Goal: Task Accomplishment & Management: Manage account settings

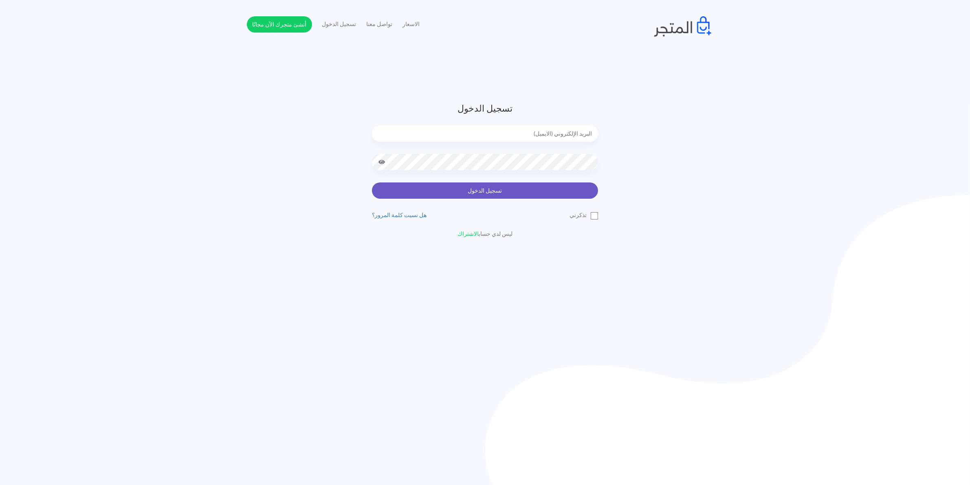
type input "[EMAIL_ADDRESS][DOMAIN_NAME]"
click at [484, 183] on button "تسجيل الدخول" at bounding box center [485, 191] width 226 height 16
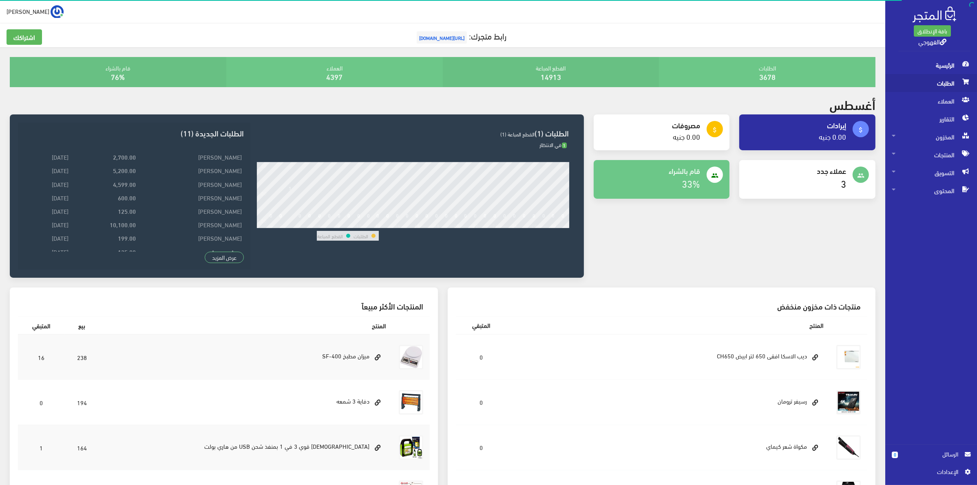
click at [933, 82] on span "الطلبات" at bounding box center [930, 83] width 79 height 18
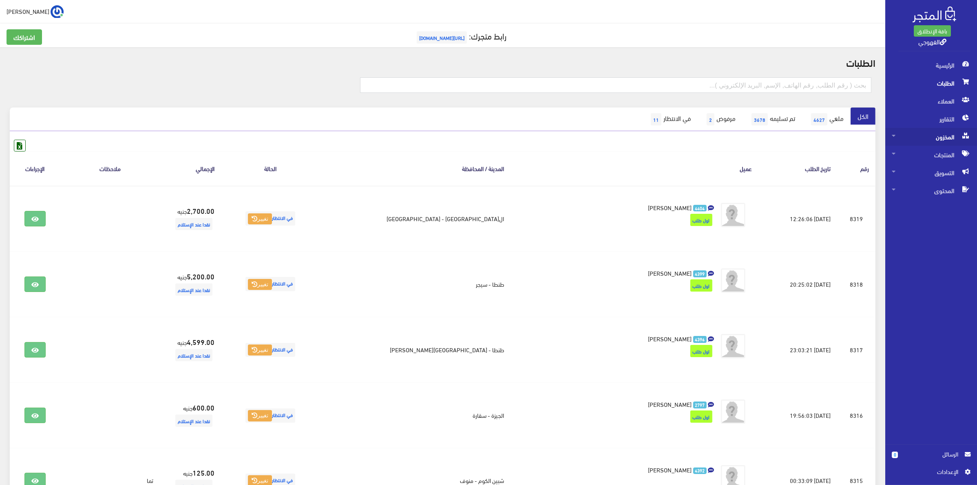
click at [924, 143] on span "المخزون" at bounding box center [930, 137] width 79 height 18
click at [919, 159] on span "المخزون" at bounding box center [922, 155] width 62 height 18
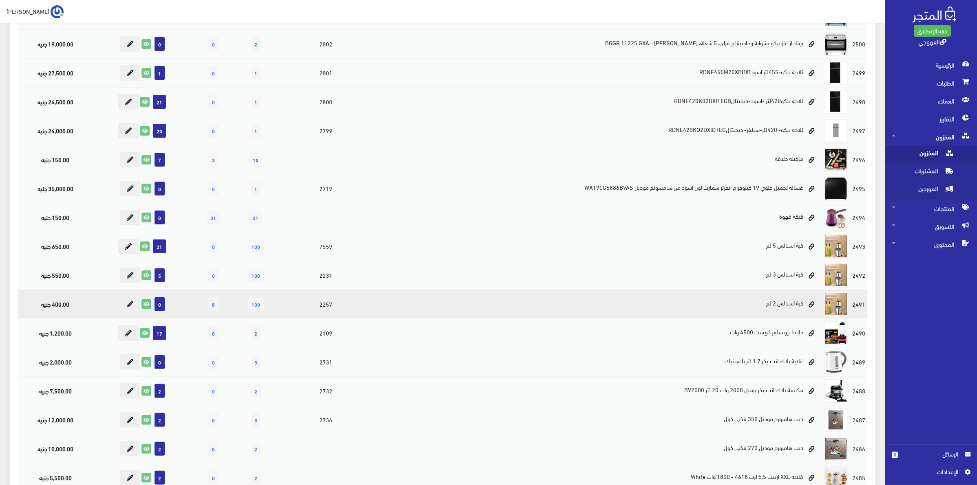
scroll to position [354, 0]
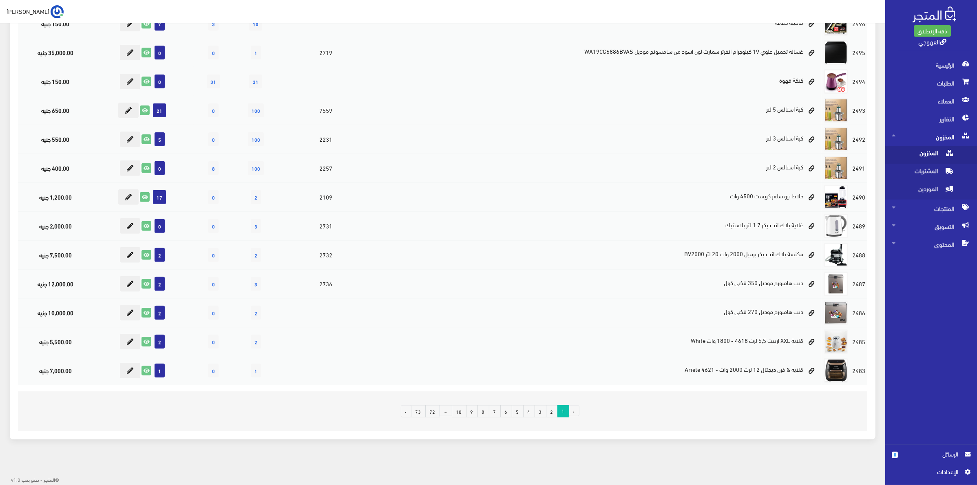
click at [507, 414] on link "6" at bounding box center [506, 412] width 12 height 12
click at [502, 412] on link "6" at bounding box center [506, 412] width 12 height 12
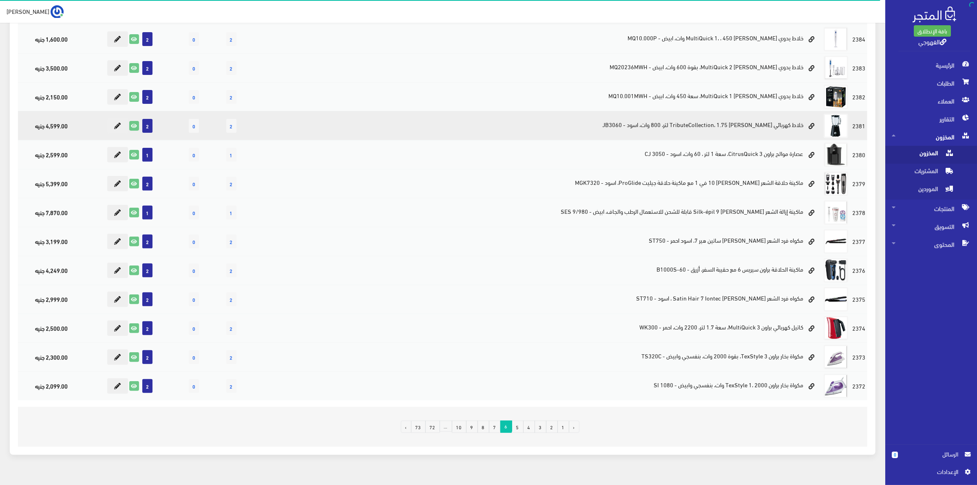
scroll to position [354, 0]
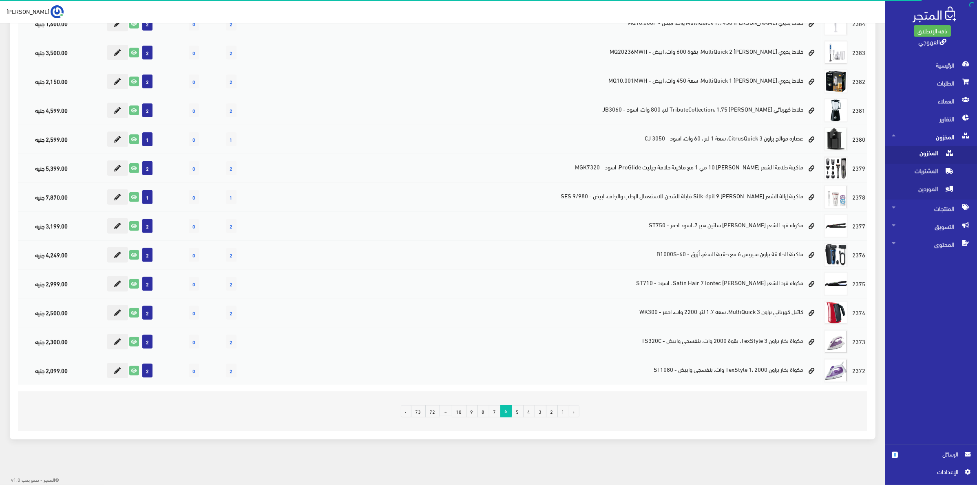
click at [490, 414] on link "7" at bounding box center [495, 412] width 12 height 12
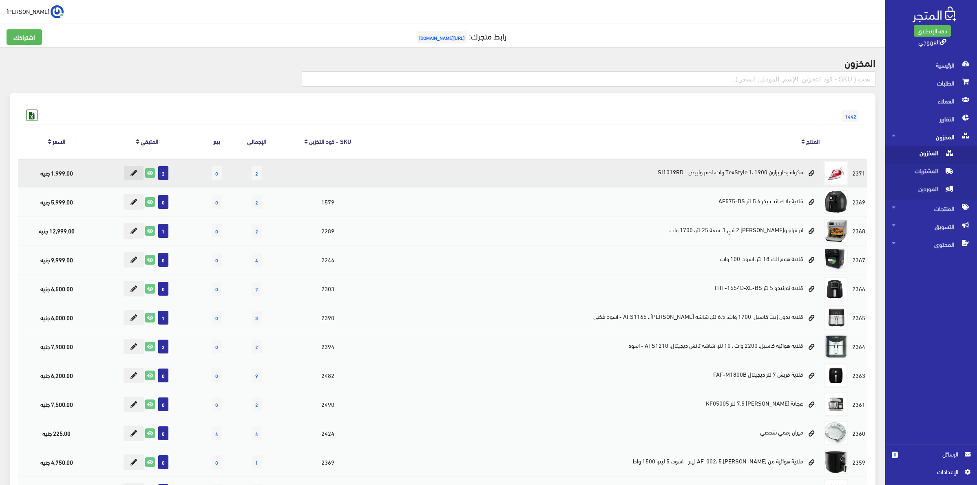
click at [137, 171] on icon at bounding box center [133, 173] width 7 height 7
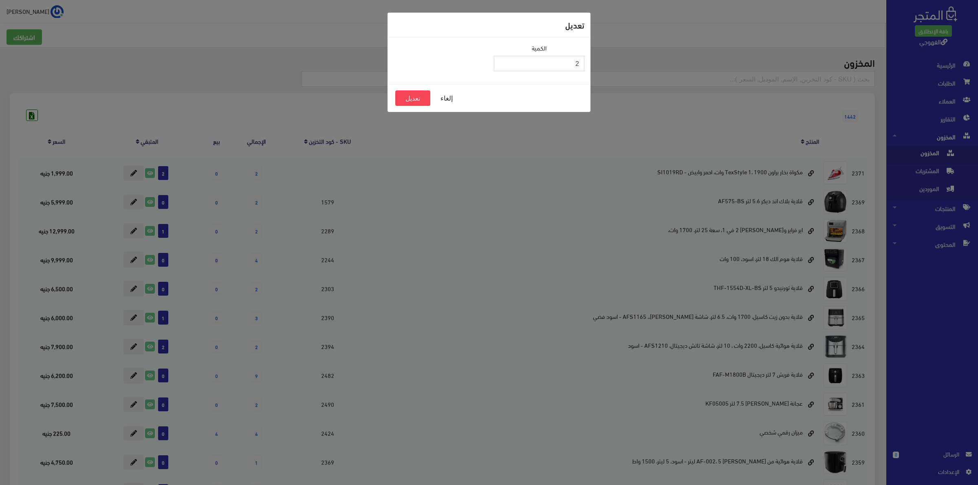
click at [555, 60] on input "2" at bounding box center [539, 63] width 90 height 15
drag, startPoint x: 555, startPoint y: 60, endPoint x: 681, endPoint y: 47, distance: 126.2
click at [681, 47] on div "تعديل الكمية 20 إلغاء تعديل" at bounding box center [489, 242] width 978 height 485
type input "0"
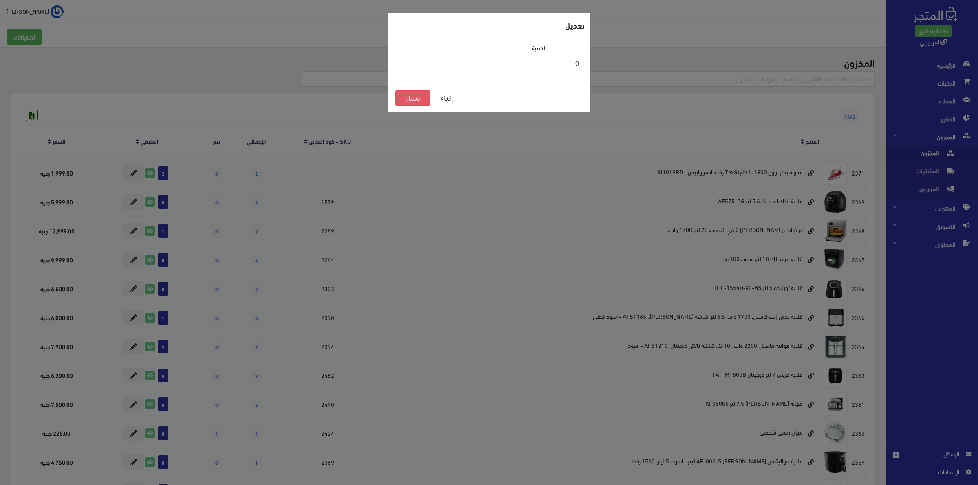
click at [410, 94] on button "تعديل" at bounding box center [412, 97] width 35 height 15
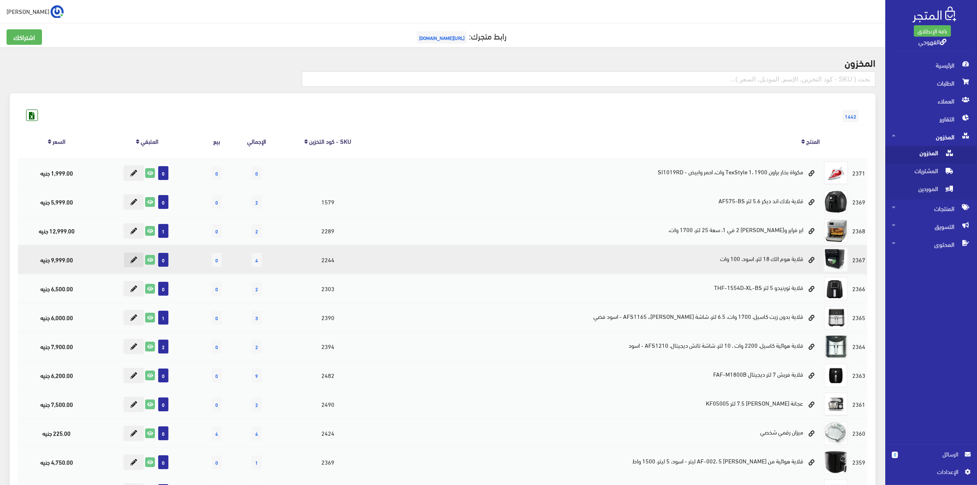
click at [137, 257] on icon at bounding box center [133, 260] width 7 height 7
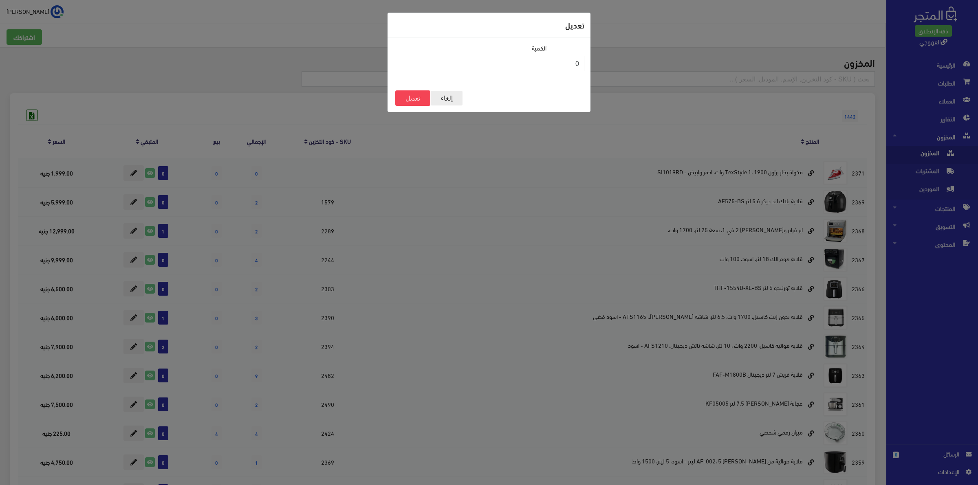
click at [448, 100] on button "إلغاء" at bounding box center [446, 97] width 33 height 15
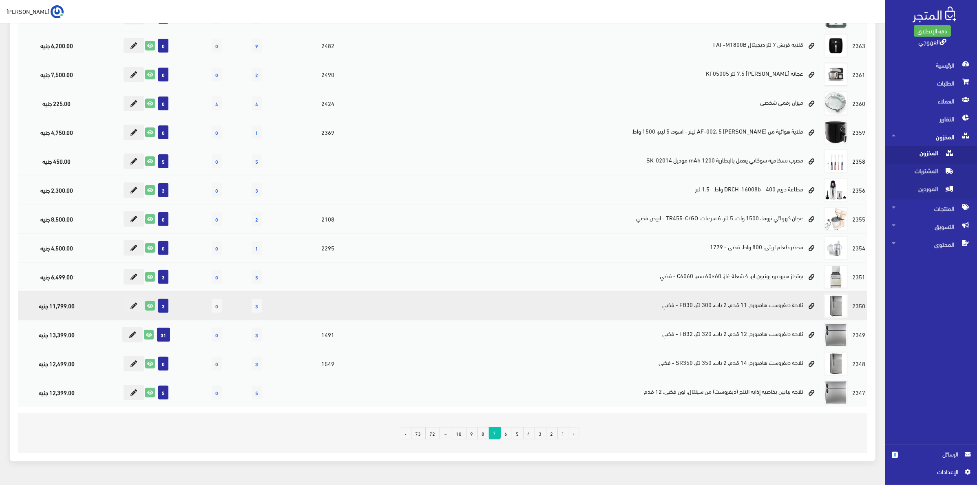
scroll to position [354, 0]
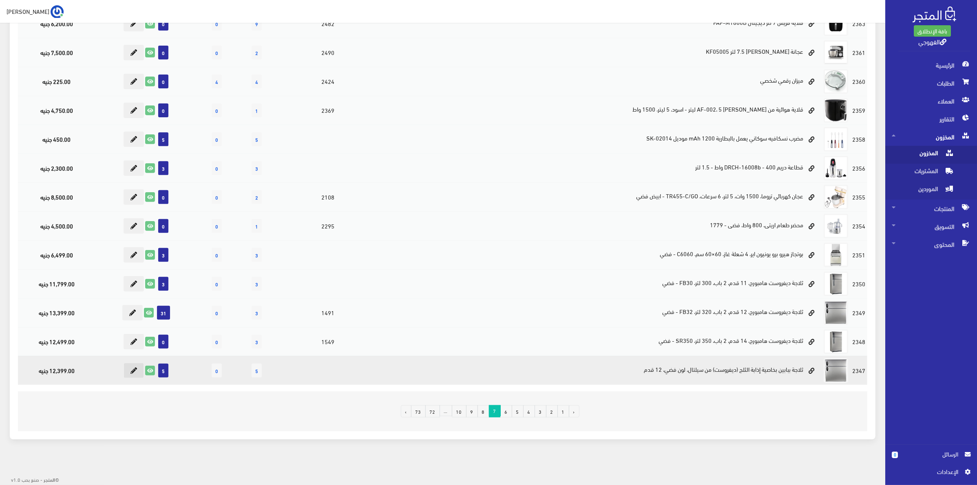
click at [137, 369] on icon at bounding box center [133, 371] width 7 height 7
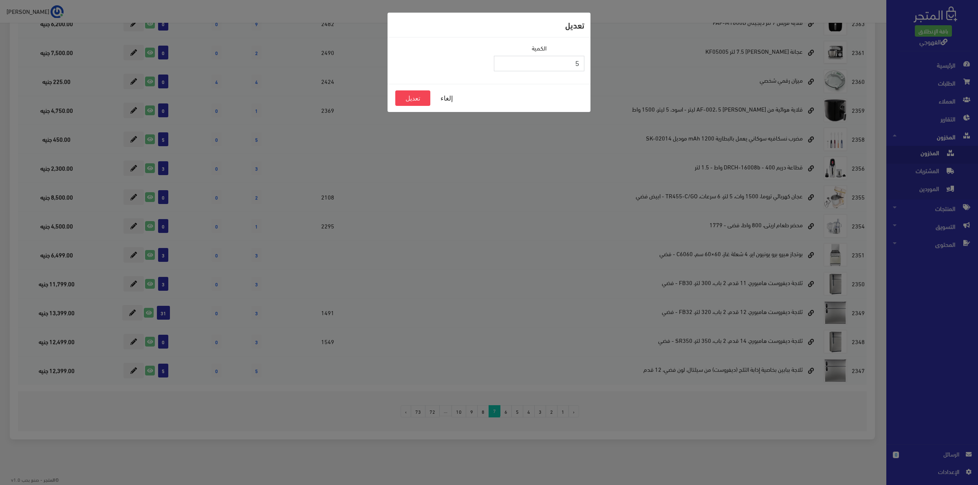
drag, startPoint x: 551, startPoint y: 64, endPoint x: 582, endPoint y: 64, distance: 30.6
click at [582, 64] on input "5" at bounding box center [539, 63] width 90 height 15
type input "0"
click at [416, 98] on button "تعديل" at bounding box center [412, 97] width 35 height 15
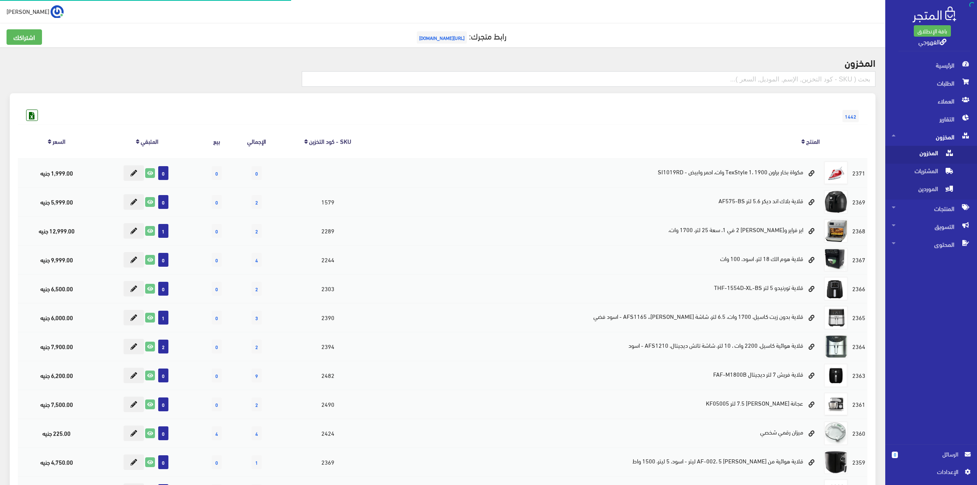
scroll to position [354, 0]
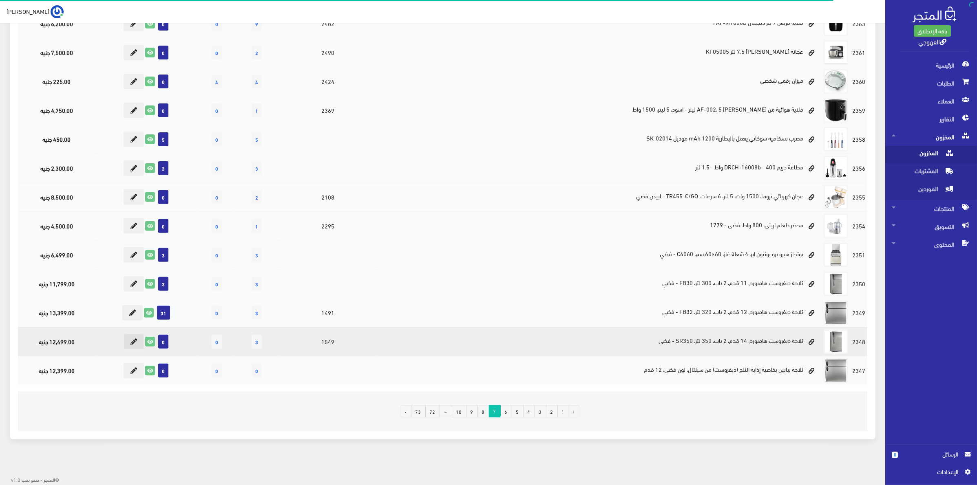
click at [141, 339] on button at bounding box center [133, 341] width 20 height 15
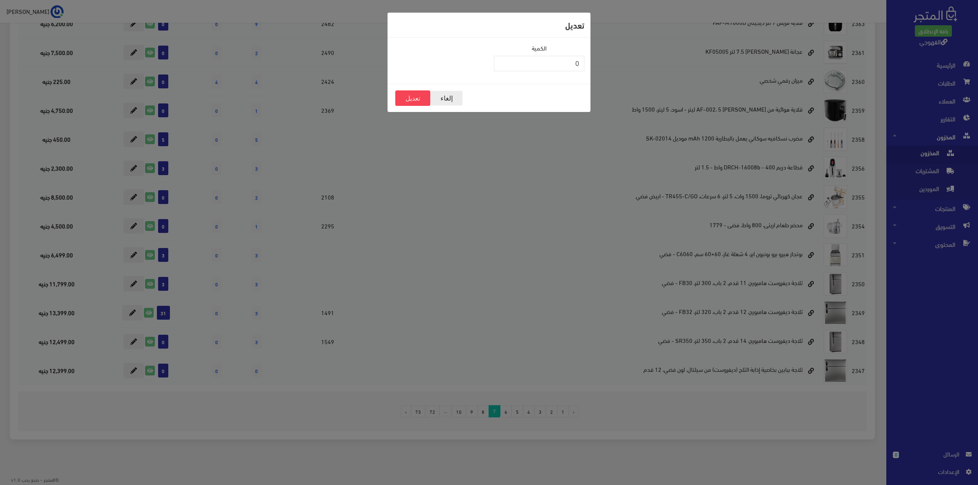
click at [450, 96] on button "إلغاء" at bounding box center [446, 97] width 33 height 15
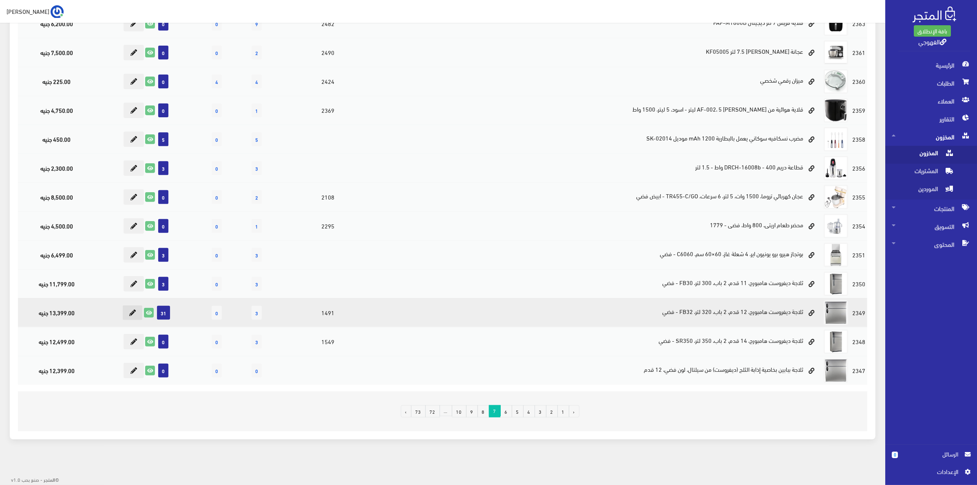
click at [134, 312] on icon at bounding box center [132, 313] width 7 height 7
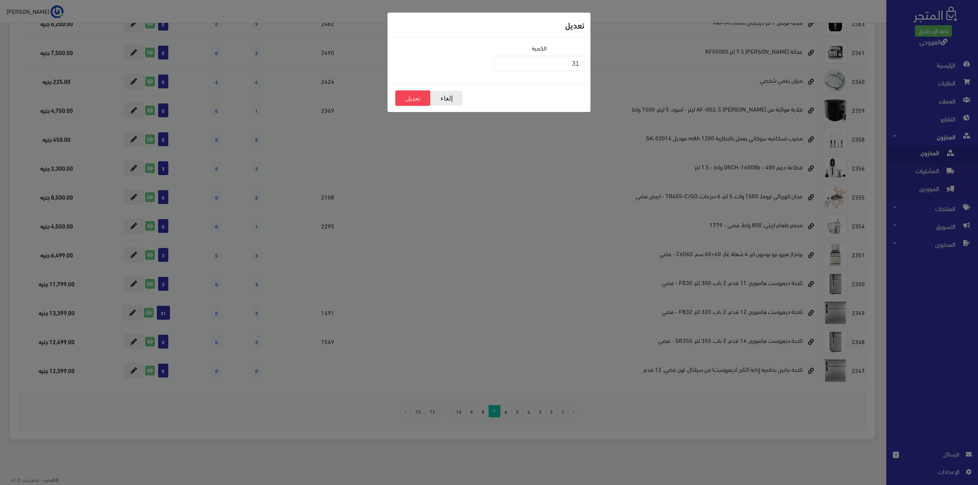
click at [444, 94] on button "إلغاء" at bounding box center [446, 97] width 33 height 15
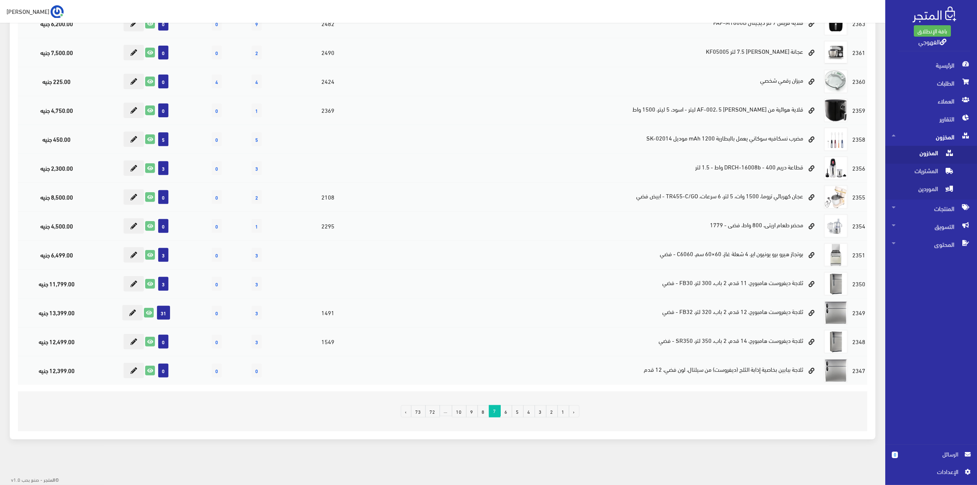
click at [481, 410] on link "8" at bounding box center [483, 412] width 12 height 12
